Goal: Transaction & Acquisition: Purchase product/service

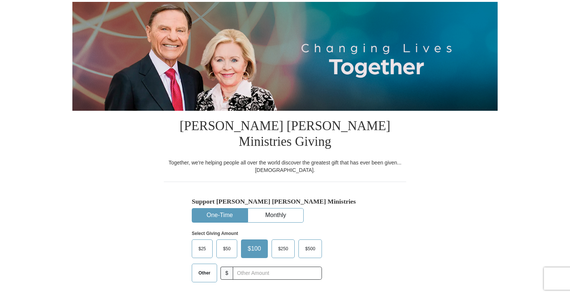
scroll to position [149, 0]
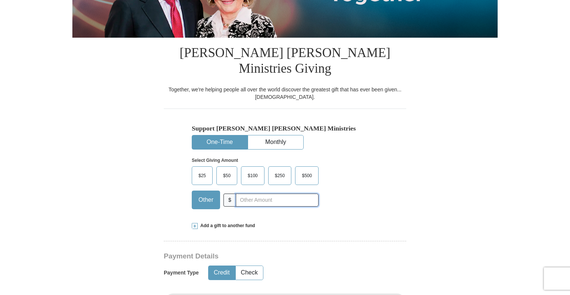
click at [250, 194] on input "text" at bounding box center [277, 200] width 83 height 13
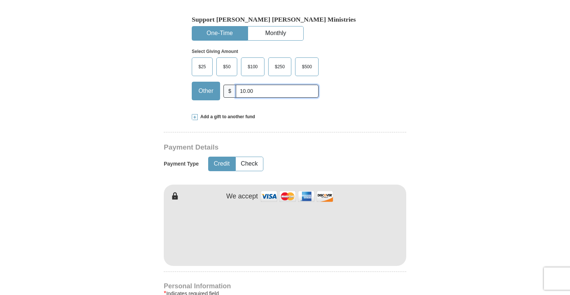
scroll to position [298, 0]
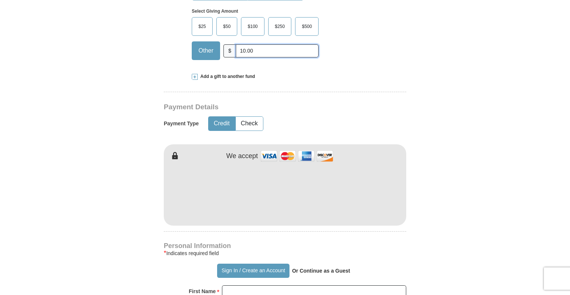
type input "10.00"
type input "[PERSON_NAME]"
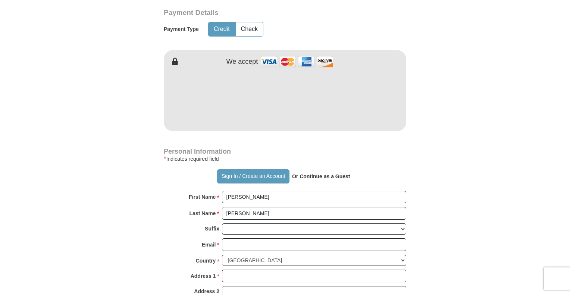
scroll to position [410, 0]
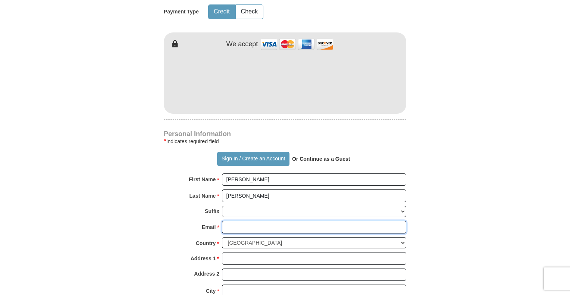
click at [230, 221] on input "Email *" at bounding box center [314, 227] width 184 height 13
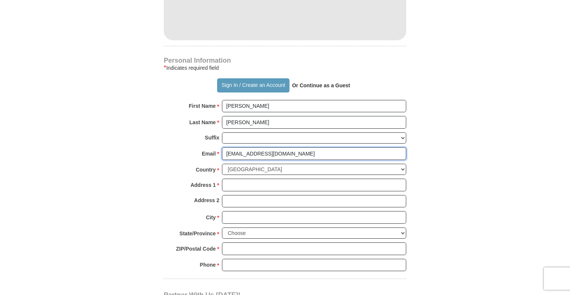
scroll to position [485, 0]
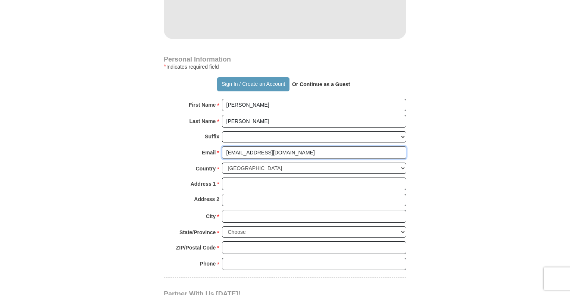
type input "[EMAIL_ADDRESS][DOMAIN_NAME]"
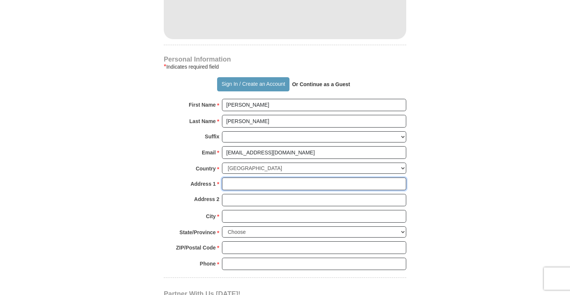
click at [246, 177] on input "Address 1 *" at bounding box center [314, 183] width 184 height 13
type input "[STREET_ADDRESS][PERSON_NAME]"
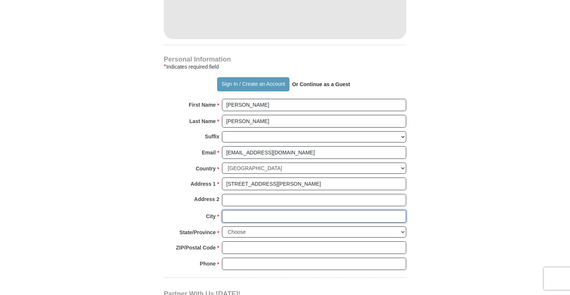
click at [243, 210] on input "City *" at bounding box center [314, 216] width 184 height 13
type input "Franklin"
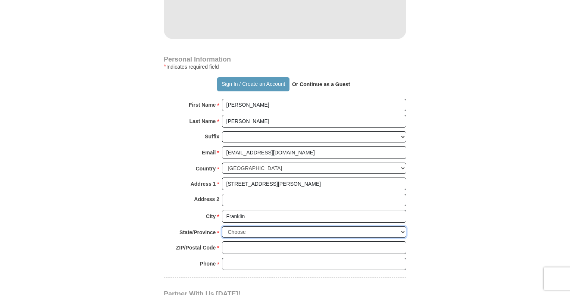
click at [254, 226] on select "Choose [US_STATE] [US_STATE] [US_STATE] [US_STATE] [US_STATE] Armed Forces Amer…" at bounding box center [314, 232] width 184 height 12
select select "TN"
click at [222, 226] on select "Choose [US_STATE] [US_STATE] [US_STATE] [US_STATE] [US_STATE] Armed Forces Amer…" at bounding box center [314, 232] width 184 height 12
click at [251, 241] on input "ZIP/Postal Code *" at bounding box center [314, 247] width 184 height 13
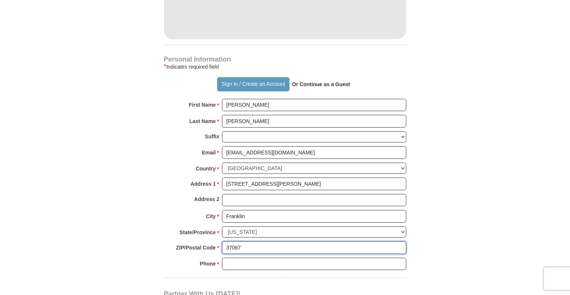
type input "37067"
click at [241, 258] on input "Phone * *" at bounding box center [314, 264] width 184 height 13
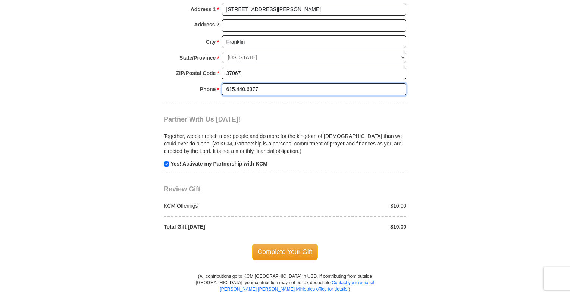
scroll to position [671, 0]
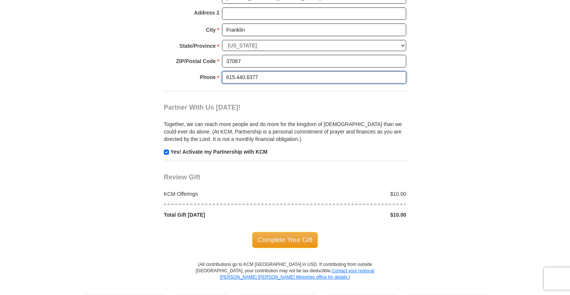
type input "615.440.6377"
click at [276, 232] on span "Complete Your Gift" at bounding box center [285, 240] width 66 height 16
